Goal: Task Accomplishment & Management: Use online tool/utility

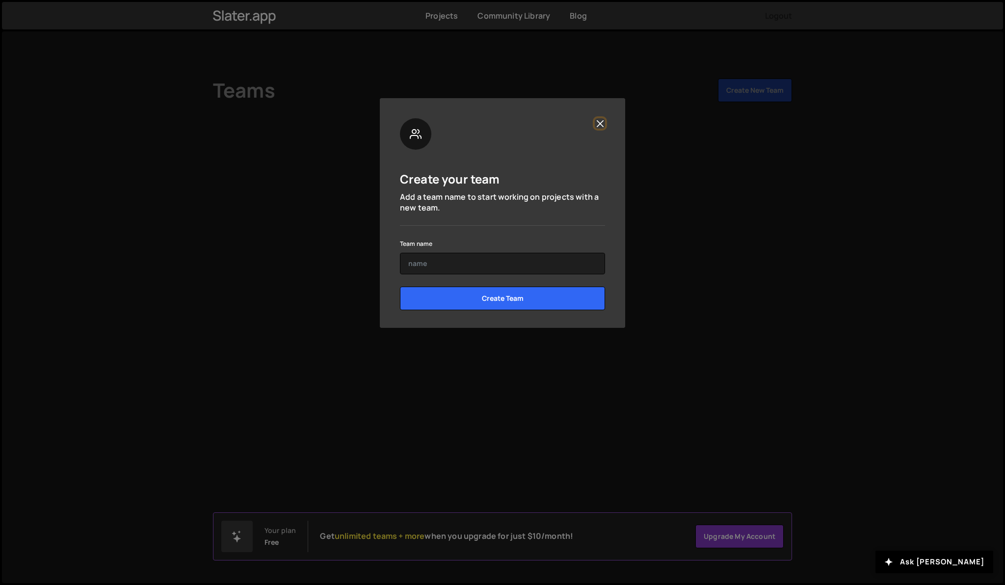
click at [598, 123] on button "Close" at bounding box center [600, 123] width 10 height 10
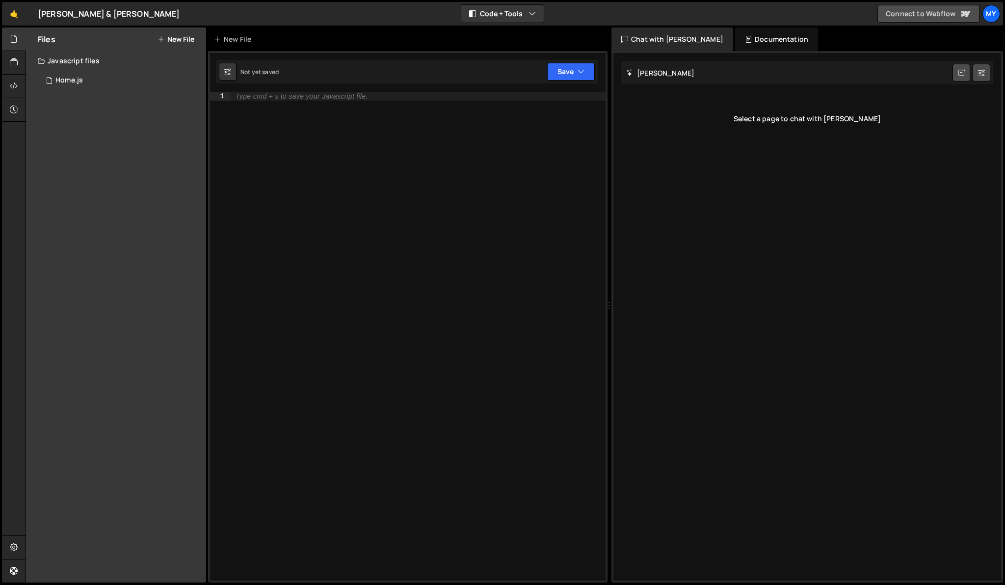
click at [925, 18] on link "Connect to Webflow" at bounding box center [929, 14] width 102 height 18
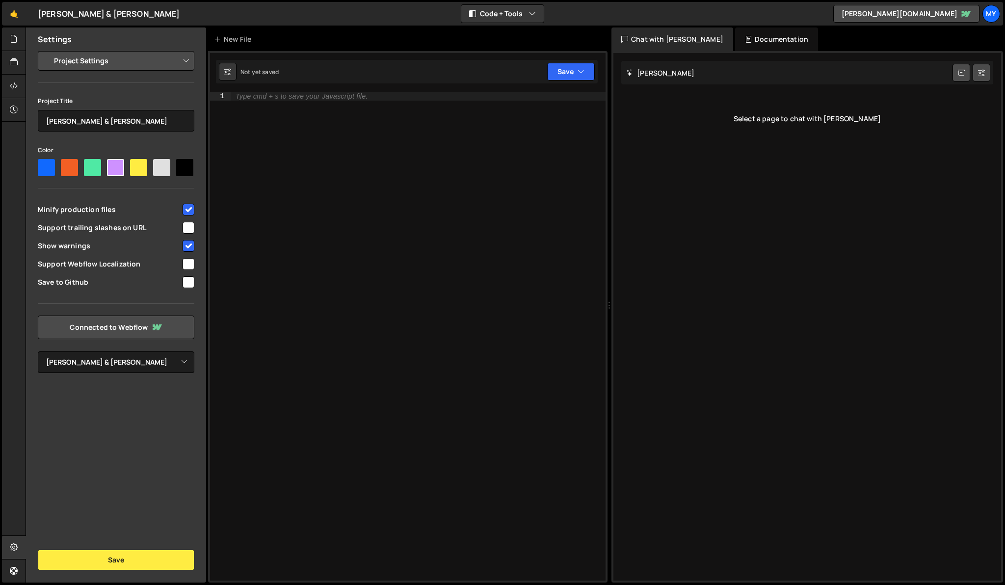
select select "62fddebeb0d4e3e69566ebda"
click at [19, 60] on div at bounding box center [14, 63] width 24 height 24
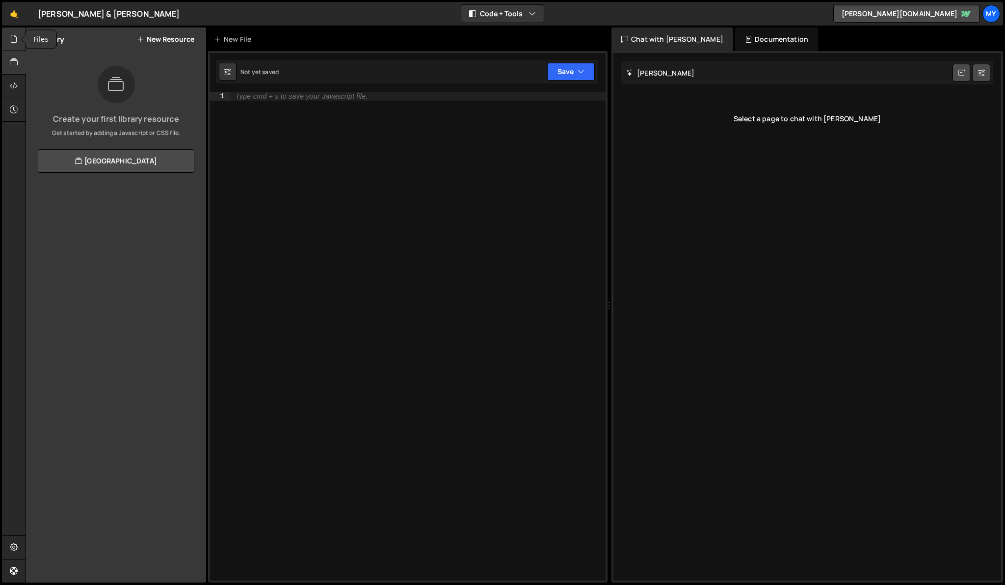
click at [13, 37] on icon at bounding box center [14, 38] width 8 height 11
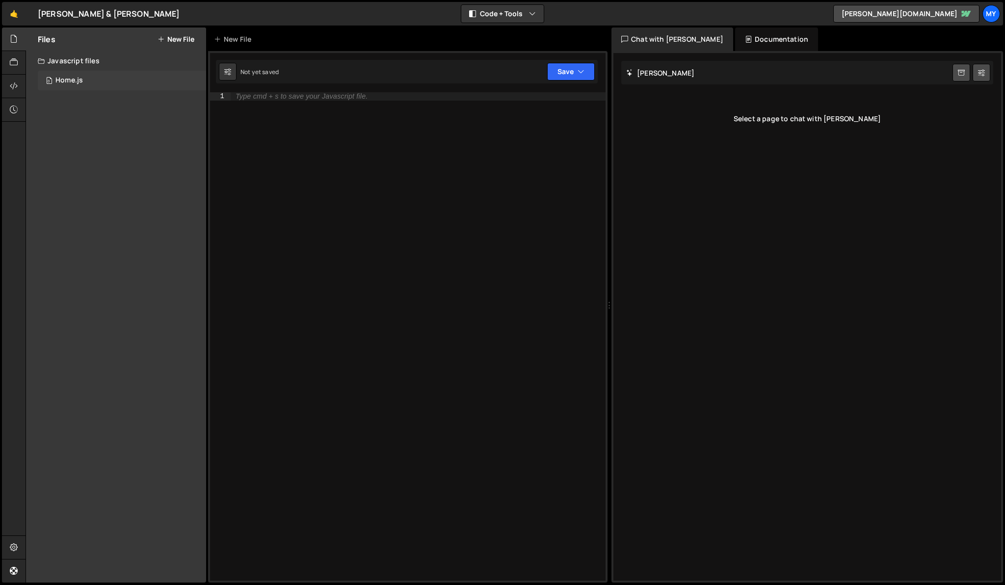
click at [86, 79] on div "0 Home.js 0" at bounding box center [122, 81] width 168 height 20
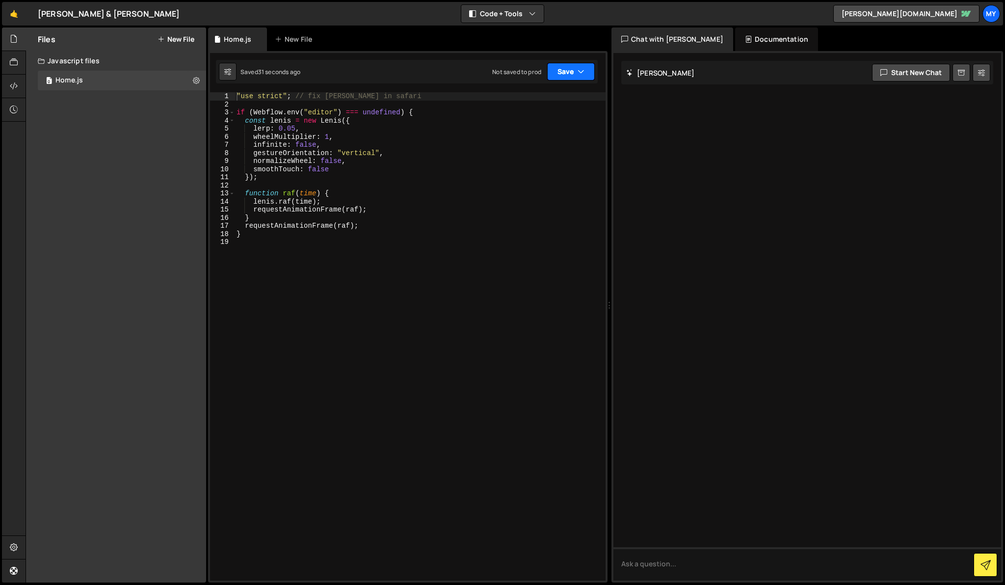
click at [581, 71] on icon "button" at bounding box center [581, 72] width 7 height 10
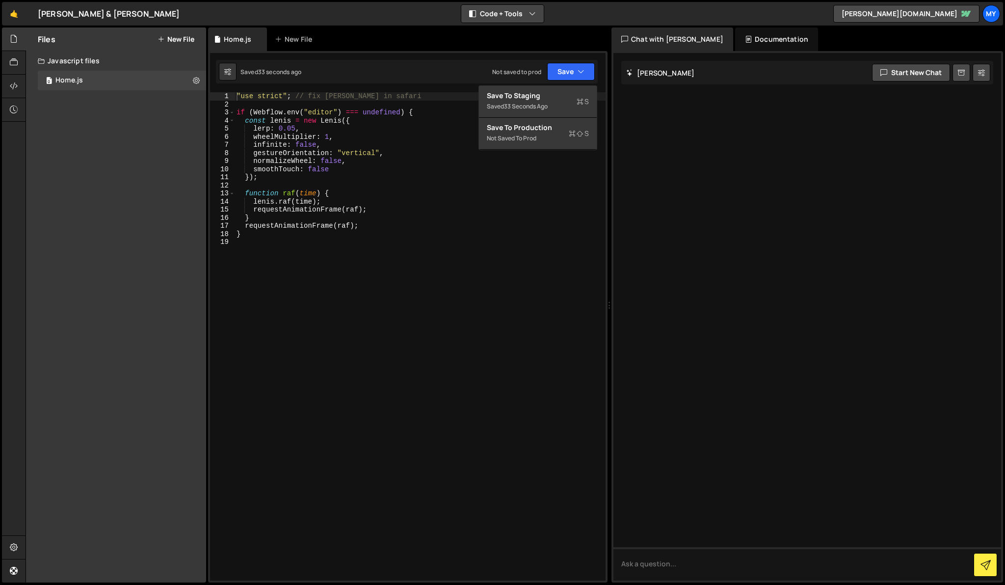
click at [522, 17] on button "Code + Tools" at bounding box center [502, 14] width 82 height 18
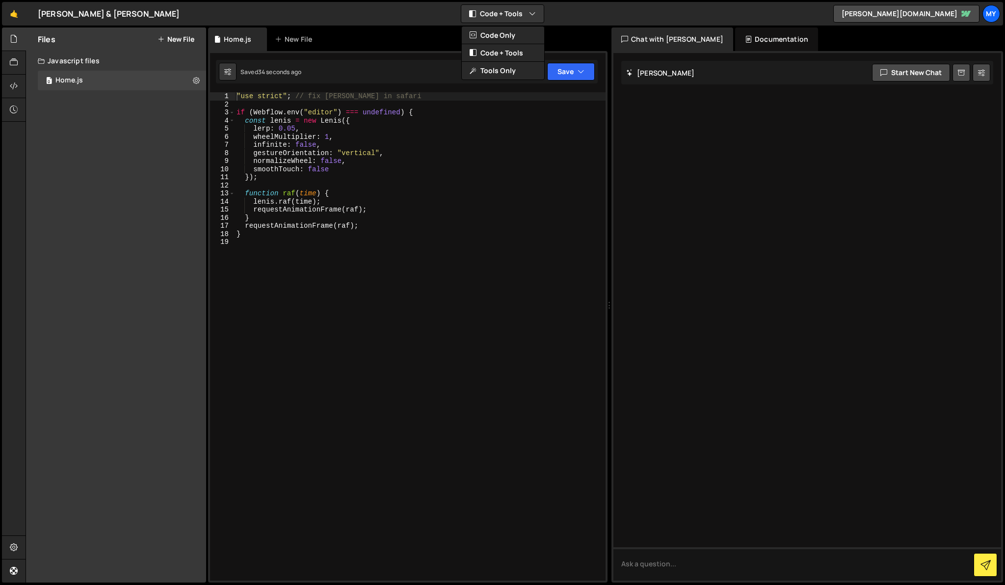
type textarea "gestureOrientation: "vertical","
click at [548, 154] on div ""use strict" ; // fix [PERSON_NAME] in safari if ( Webflow . env ( "editor" ) =…" at bounding box center [420, 344] width 371 height 505
